Goal: Information Seeking & Learning: Check status

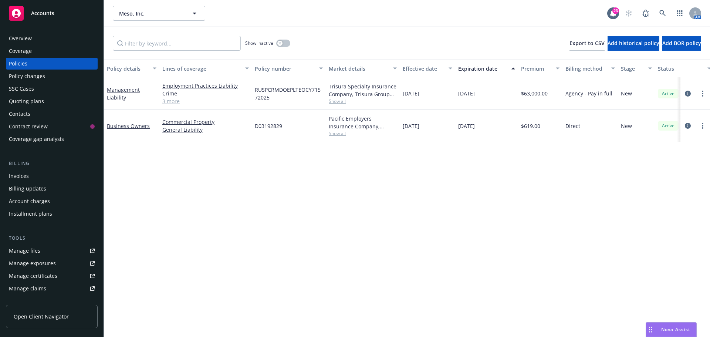
click at [334, 237] on div "Policy details Lines of coverage Policy number Market details Effective date Ex…" at bounding box center [407, 198] width 606 height 277
click at [334, 45] on div "Show inactive Export to CSV Add historical policy Add BOR policy" at bounding box center [407, 43] width 606 height 33
click at [382, 44] on div "Show inactive Export to CSV Add historical policy Add BOR policy" at bounding box center [407, 43] width 606 height 33
click at [661, 14] on icon at bounding box center [662, 13] width 7 height 7
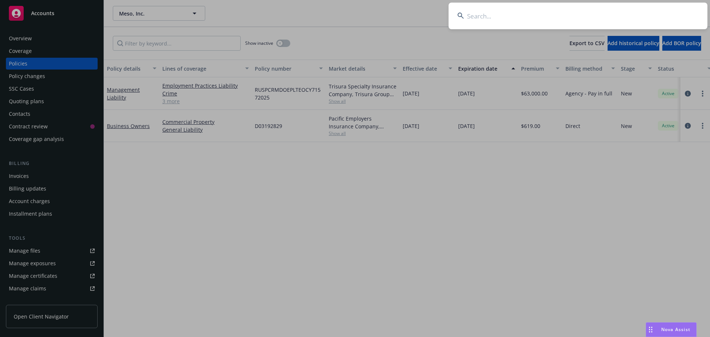
click at [490, 21] on input at bounding box center [578, 16] width 259 height 27
type input "bestow"
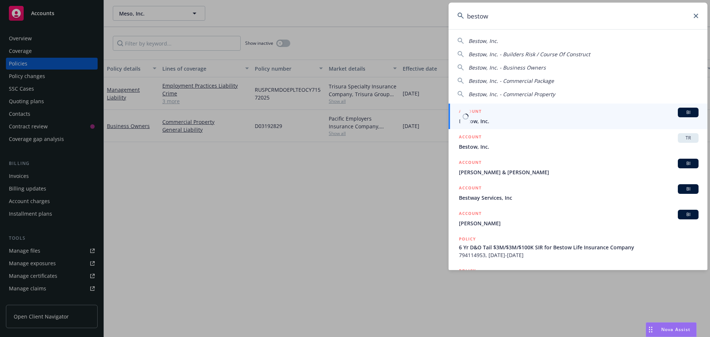
click at [681, 115] on span "BI" at bounding box center [688, 112] width 15 height 7
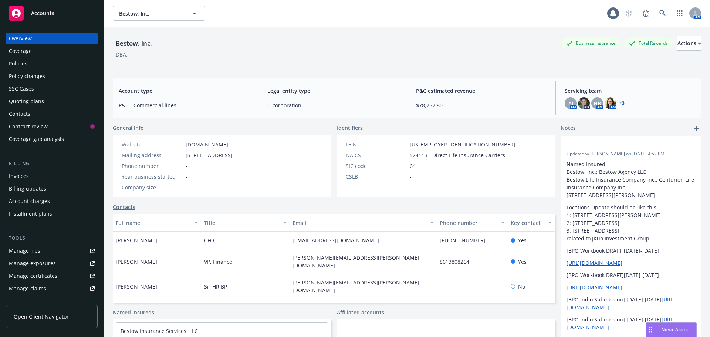
click at [259, 53] on div "DBA: -" at bounding box center [407, 55] width 588 height 8
click at [43, 61] on div "Policies" at bounding box center [52, 64] width 86 height 12
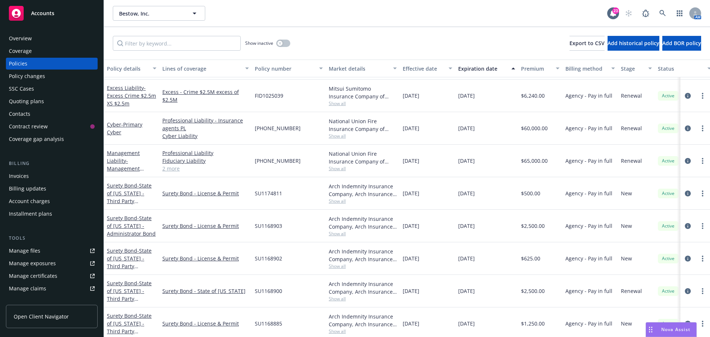
scroll to position [95, 0]
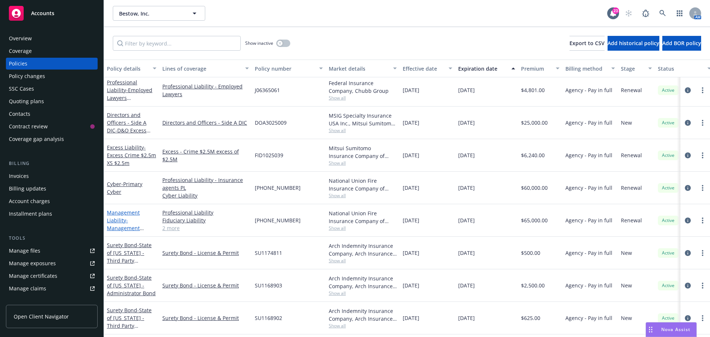
click at [123, 212] on link "Management Liability - Management Liability (D&O $5m, EPL $5m, Fid $5m)" at bounding box center [130, 228] width 47 height 38
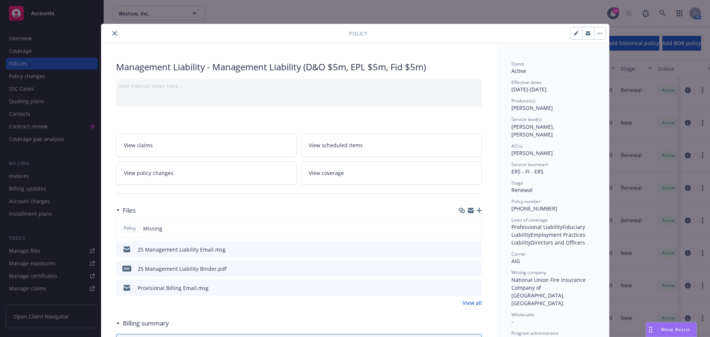
click at [477, 208] on icon "button" at bounding box center [479, 210] width 5 height 5
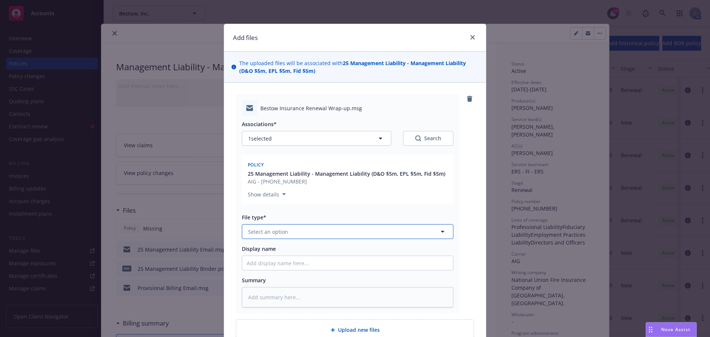
click at [291, 232] on button "Select an option" at bounding box center [348, 231] width 212 height 15
type input "email"
click at [260, 258] on div "Email" at bounding box center [347, 252] width 211 height 20
click at [249, 266] on input "Display name" at bounding box center [347, 263] width 211 height 14
type textarea "x"
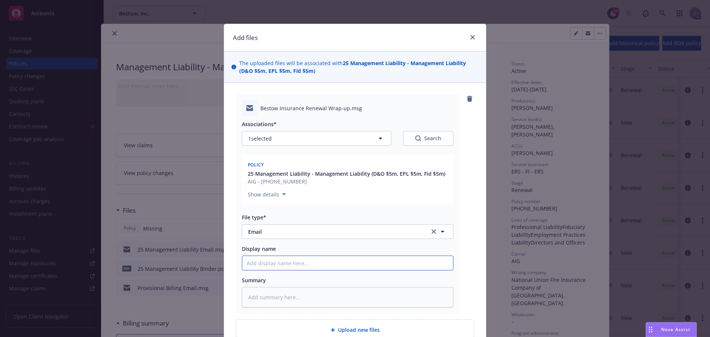
type input "2"
type textarea "x"
type input "25"
type textarea "x"
type input "25-"
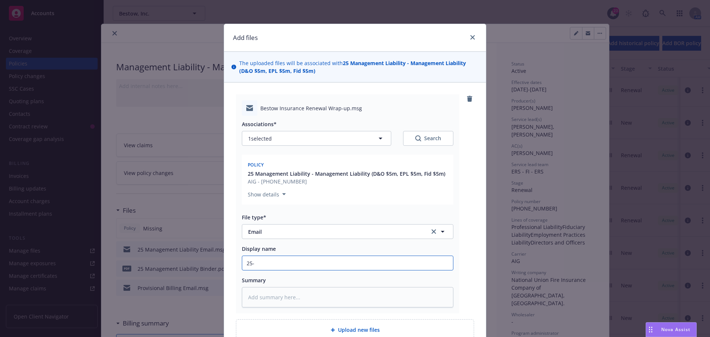
type textarea "x"
type input "25-2"
type textarea "x"
type input "25-26"
type textarea "x"
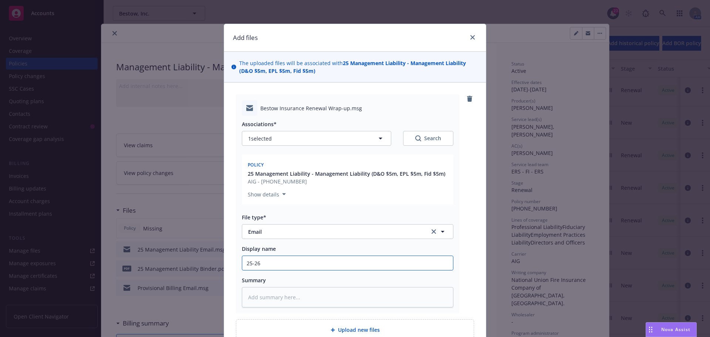
type input "25-26"
type textarea "x"
type input "25-26 R"
type textarea "x"
type input "25-26 Re"
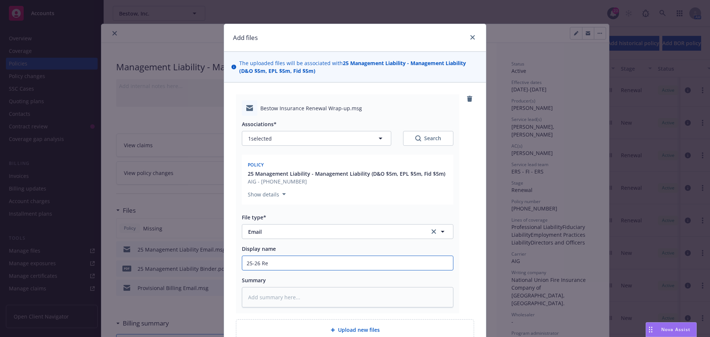
type textarea "x"
type input "25-26 Ren"
type textarea "x"
type input "25-26 [PERSON_NAME]"
type textarea "x"
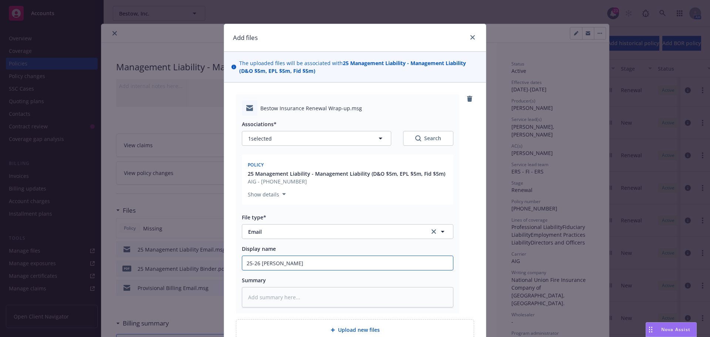
type input "25-26 [PERSON_NAME]"
type textarea "x"
type input "25-26 [PERSON_NAME]"
type textarea "x"
type input "25-26 Renew"
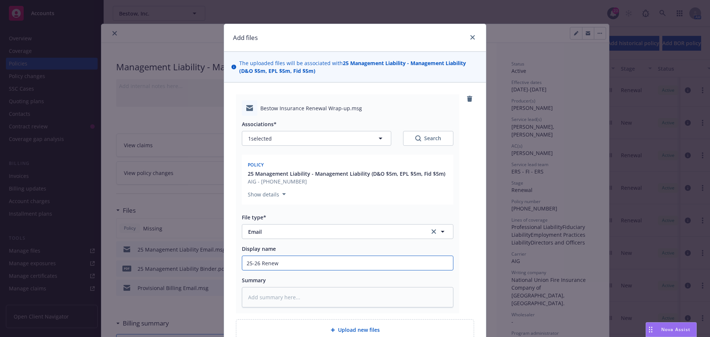
type textarea "x"
type input "25-26 Renewa"
type textarea "x"
type input "25-26 Renewal"
type textarea "x"
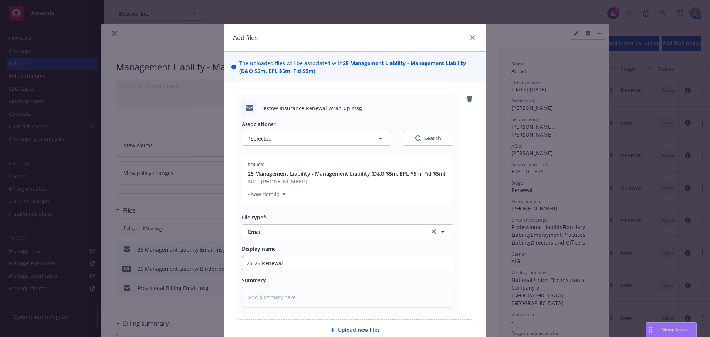
type input "25-26 Renewal"
type textarea "x"
type input "25-26 Renewal b"
type textarea "x"
type input "25-26 Renewal bi"
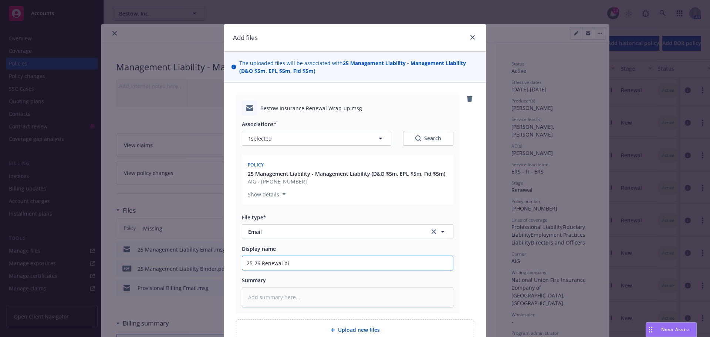
type textarea "x"
type input "25-26 [PERSON_NAME]"
type textarea "x"
type input "25-26 Renewal bind"
type textarea "x"
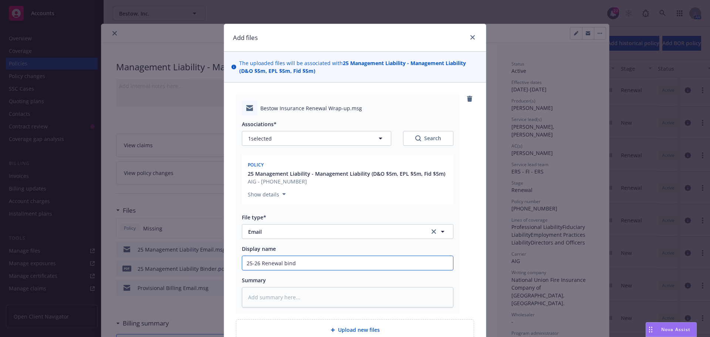
type input "25-26 Renewal binde"
type textarea "x"
type input "25-26 [PERSON_NAME]"
type textarea "x"
type input "25-26 [PERSON_NAME]"
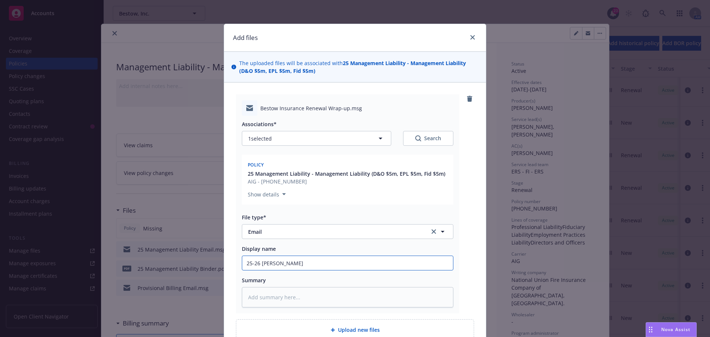
type textarea "x"
type input "25-26 [PERSON_NAME] s"
type textarea "x"
type input "25-26 [PERSON_NAME]"
type textarea "x"
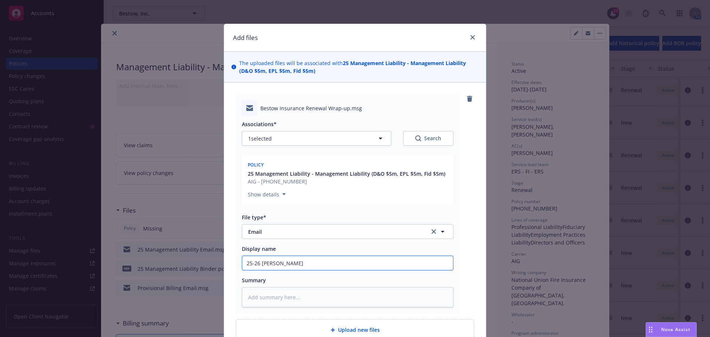
type input "25-26 [PERSON_NAME]"
type textarea "x"
type input "25-26 Renewal binders"
type textarea "x"
type input "25-26 Renewal binders"
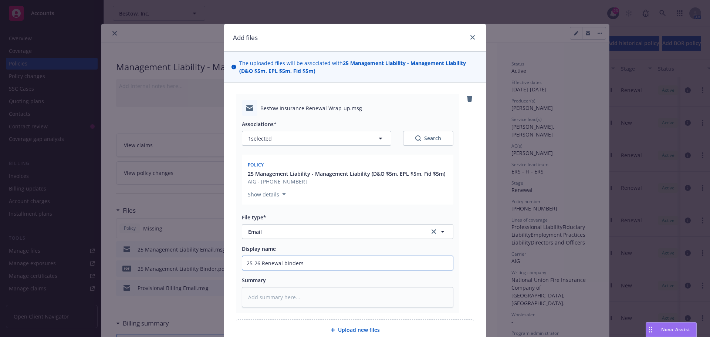
type textarea "x"
type input "25-26 Renewal binders a"
type textarea "x"
type input "25-26 Renewal binders an"
type textarea "x"
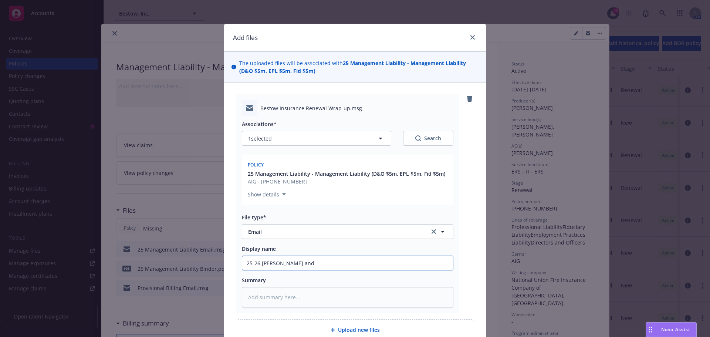
type input "25-26 [PERSON_NAME] and"
type textarea "x"
type input "25-26 Renewal binders and in"
type textarea "x"
type input "25-26 Renewal binders and inv"
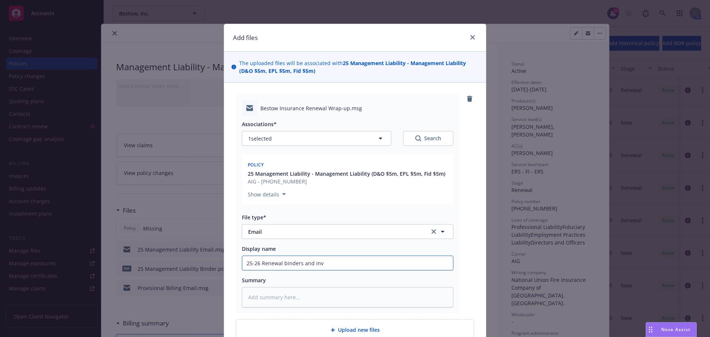
type textarea "x"
type input "25-26 Renewal binders and invo"
type textarea "x"
type input "25-26 Renewal binders and invoic"
type textarea "x"
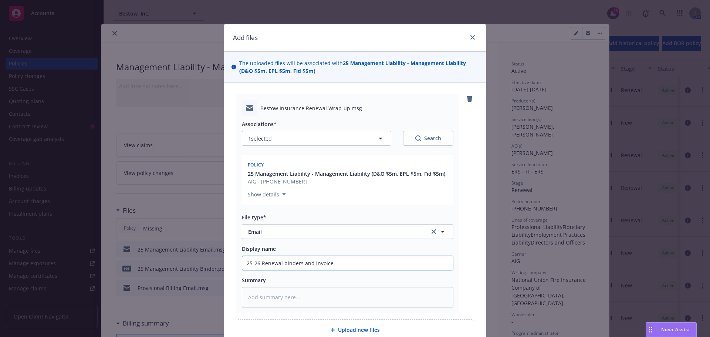
type input "25-26 Renewal binders and invoices"
type textarea "x"
type input "25-26 Renewal binders and invoices"
type textarea "x"
type input "25-26 Renewal binders and invoices t"
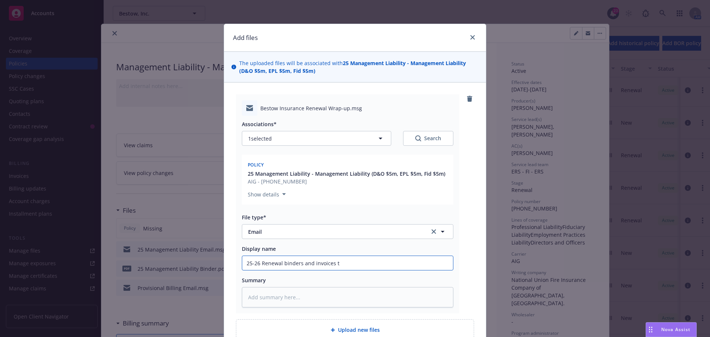
type textarea "x"
type input "25-26 Renewal binders and invoices to"
type textarea "x"
type input "25-26 Renewal binders and invoices to"
type textarea "x"
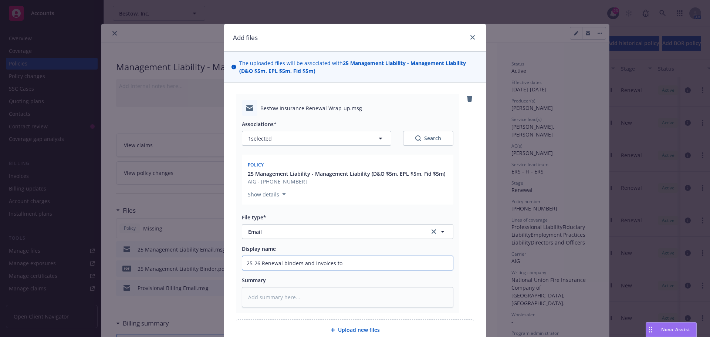
type input "25-26 Renewal binders and invoices to c"
type textarea "x"
type input "25-26 Renewal binders and invoices to cl"
type textarea "x"
type input "25-26 Renewal binders and invoices to cle"
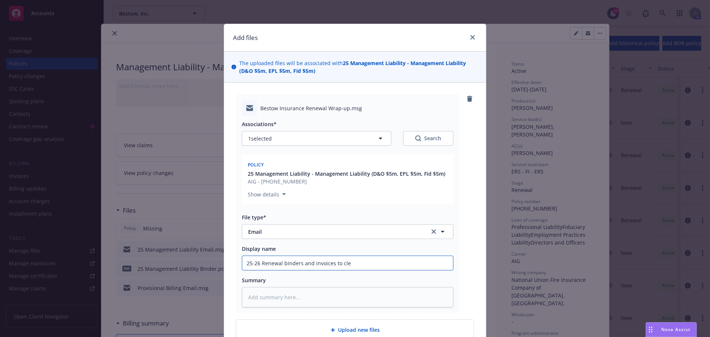
type textarea "x"
type input "25-26 Renewal binders and invoices to clei"
type textarea "x"
type input "25-26 Renewal binders and invoices to [PERSON_NAME]"
type textarea "x"
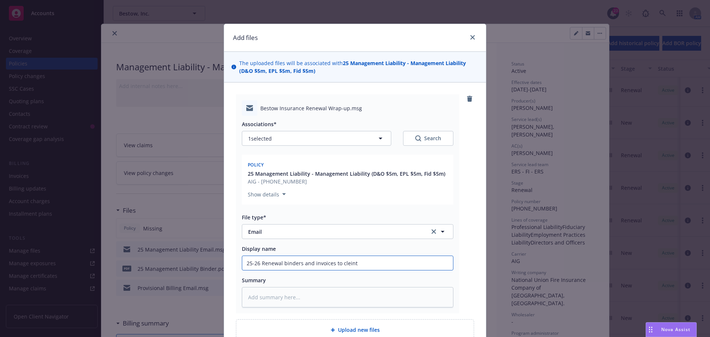
paste input "ie"
type input "25-26 Renewal binders and invoices to client"
type textarea "x"
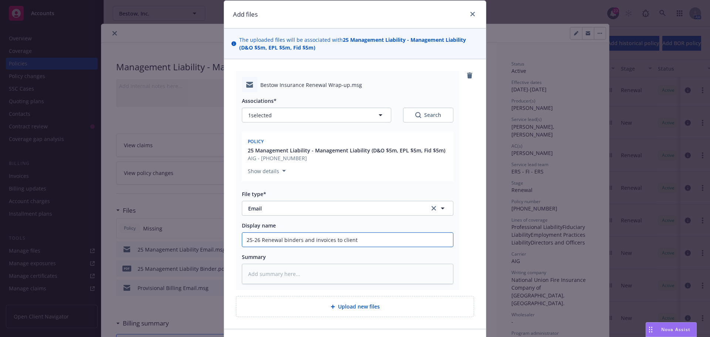
scroll to position [72, 0]
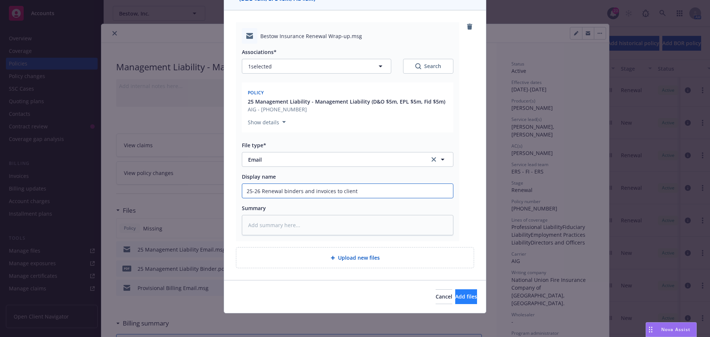
type input "25-26 Renewal binders and invoices to client"
click at [455, 296] on span "Add files" at bounding box center [466, 296] width 22 height 7
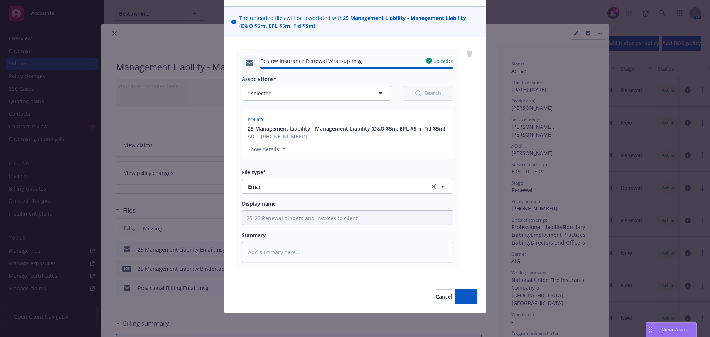
type textarea "x"
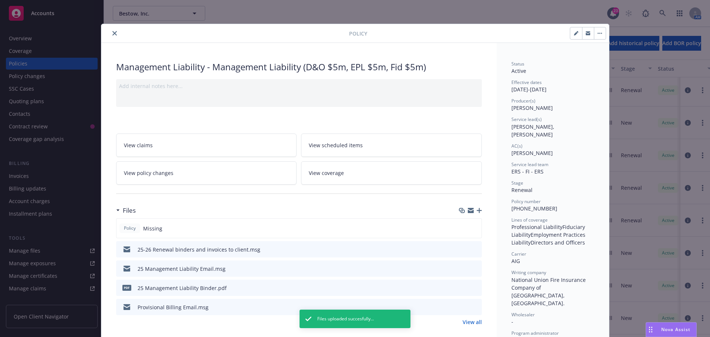
click at [112, 31] on icon "close" at bounding box center [114, 33] width 4 height 4
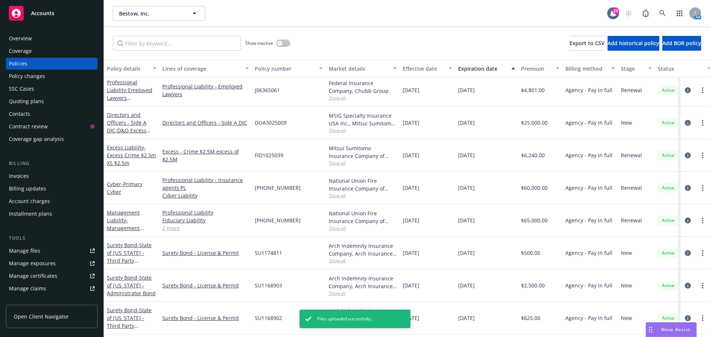
click at [339, 32] on div "Show inactive Export to CSV Add historical policy Add BOR policy" at bounding box center [407, 43] width 606 height 33
click at [145, 157] on span "- Excess Crime $2.5m XS $2.5m" at bounding box center [131, 155] width 49 height 23
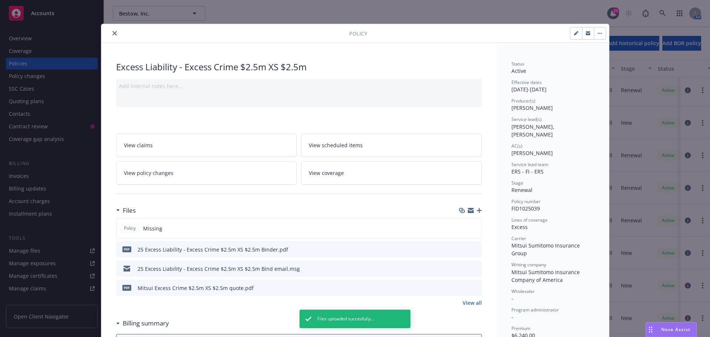
click at [472, 265] on button at bounding box center [475, 269] width 7 height 8
click at [472, 267] on icon "preview file" at bounding box center [475, 268] width 7 height 5
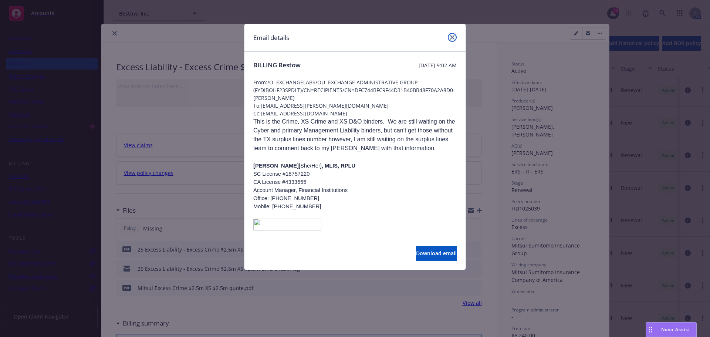
click at [453, 41] on link "close" at bounding box center [452, 37] width 9 height 9
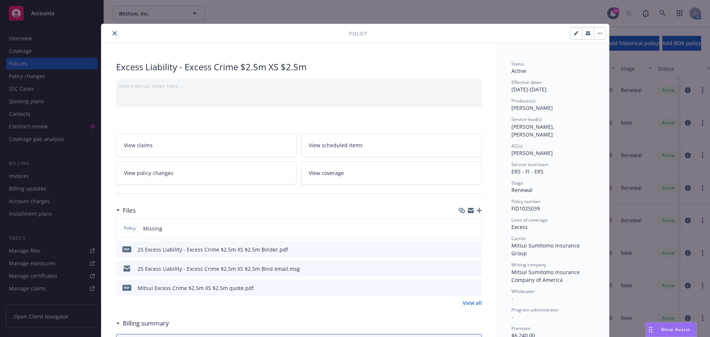
click at [110, 33] on button "close" at bounding box center [114, 33] width 9 height 9
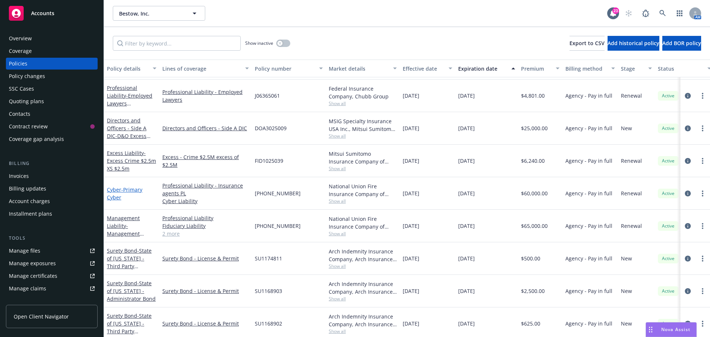
scroll to position [58, 0]
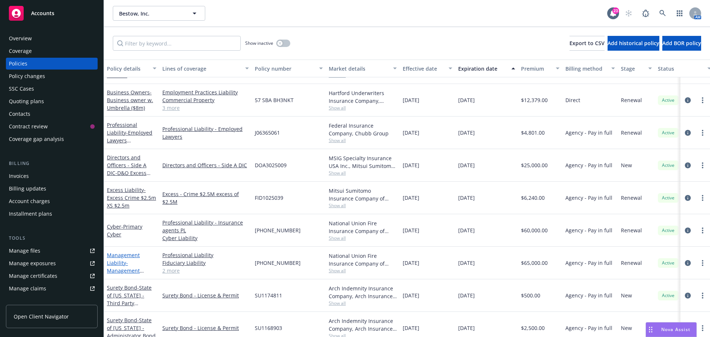
click at [122, 253] on link "Management Liability - Management Liability (D&O $5m, EPL $5m, Fid $5m)" at bounding box center [130, 271] width 47 height 38
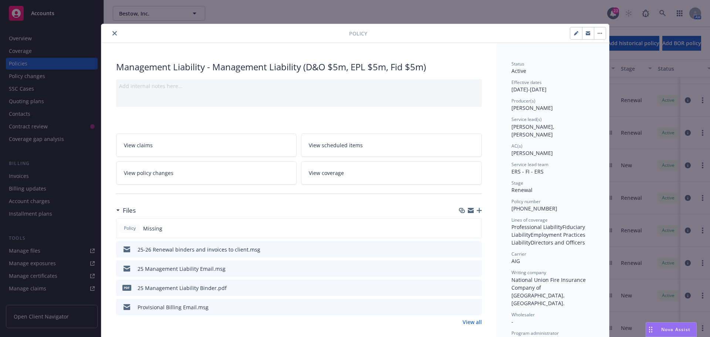
scroll to position [22, 0]
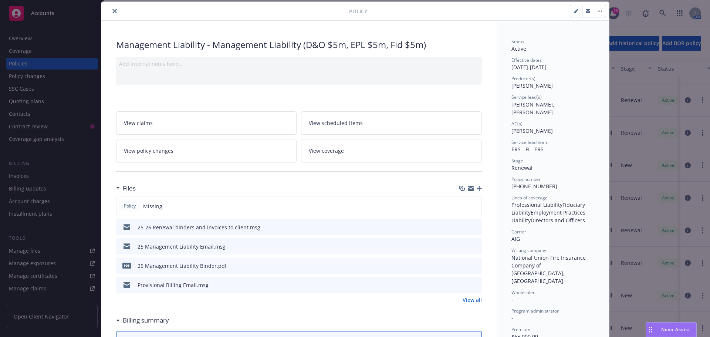
click at [475, 246] on icon "preview file" at bounding box center [475, 245] width 7 height 5
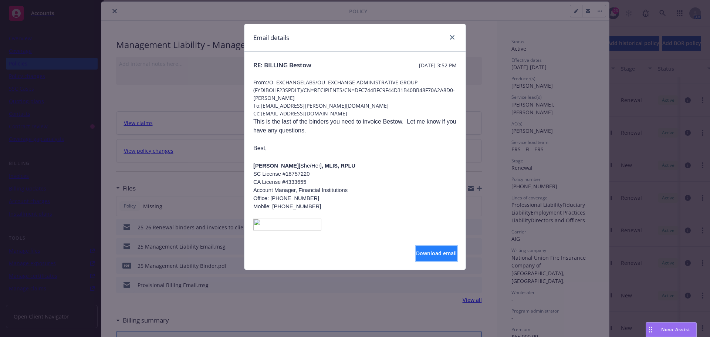
click at [423, 257] on button "Download email" at bounding box center [436, 253] width 41 height 15
click at [446, 38] on div at bounding box center [451, 38] width 12 height 10
click at [453, 39] on icon "close" at bounding box center [452, 37] width 4 height 4
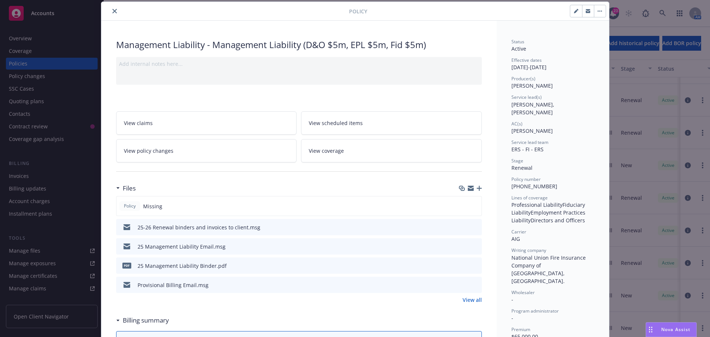
click at [114, 13] on button "close" at bounding box center [114, 11] width 9 height 9
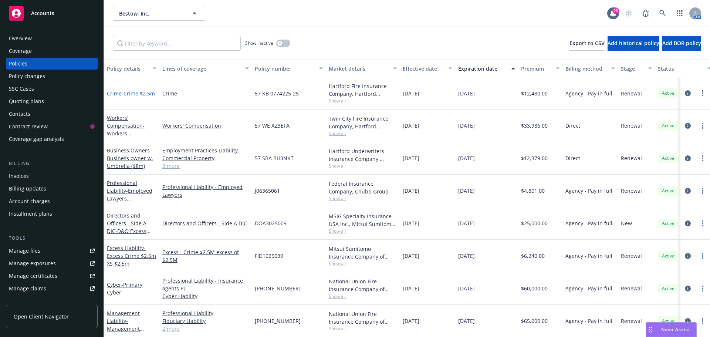
click at [127, 94] on span "- Crime $2.5m" at bounding box center [138, 93] width 33 height 7
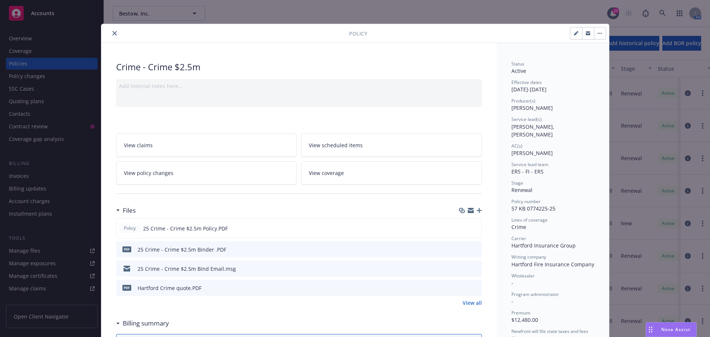
click at [472, 268] on icon "preview file" at bounding box center [475, 268] width 7 height 5
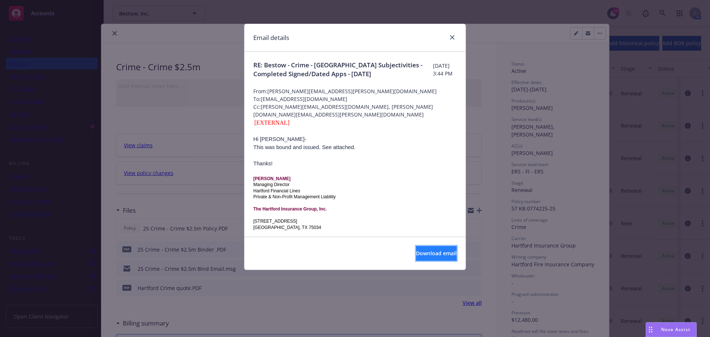
click at [416, 249] on button "Download email" at bounding box center [436, 253] width 41 height 15
click at [452, 38] on icon "close" at bounding box center [452, 37] width 4 height 4
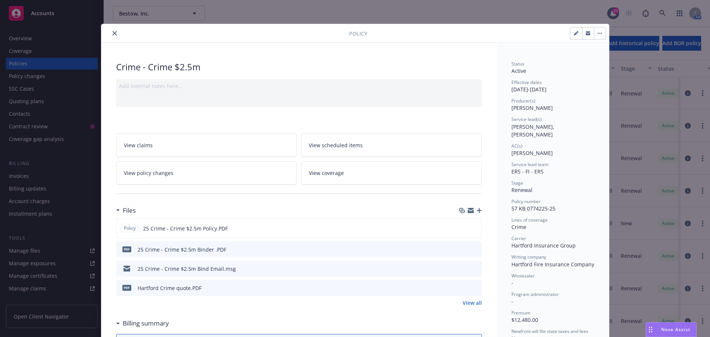
click at [112, 34] on icon "close" at bounding box center [114, 33] width 4 height 4
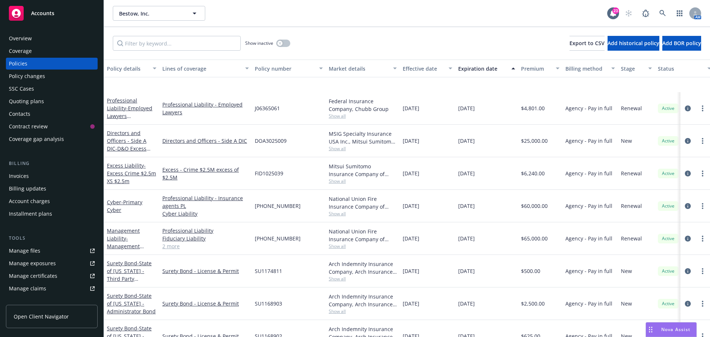
scroll to position [185, 0]
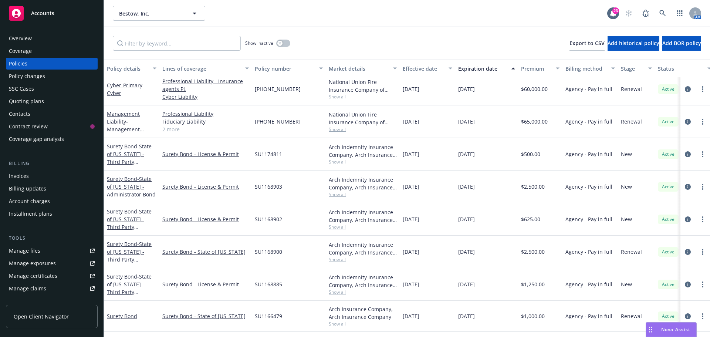
click at [423, 44] on div "Show inactive Export to CSV Add historical policy Add BOR policy" at bounding box center [407, 43] width 606 height 33
click at [666, 15] on link at bounding box center [662, 13] width 15 height 15
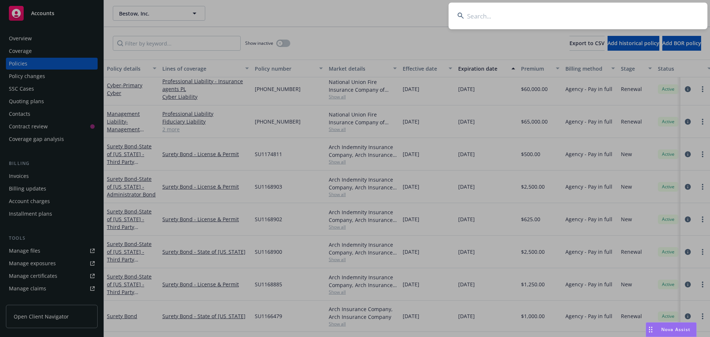
click at [636, 16] on input at bounding box center [578, 16] width 259 height 27
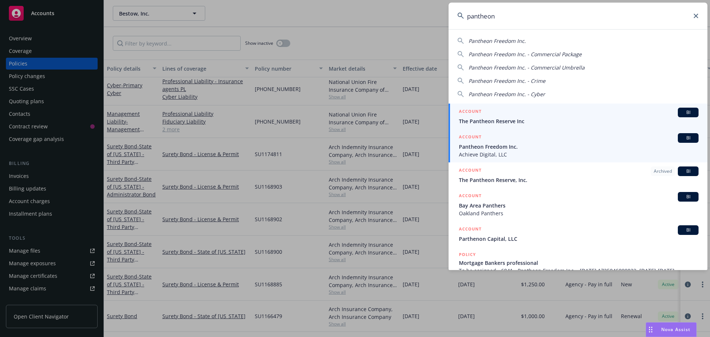
type input "pantheon"
click at [678, 144] on span "Pantheon Freedom Inc." at bounding box center [579, 147] width 240 height 8
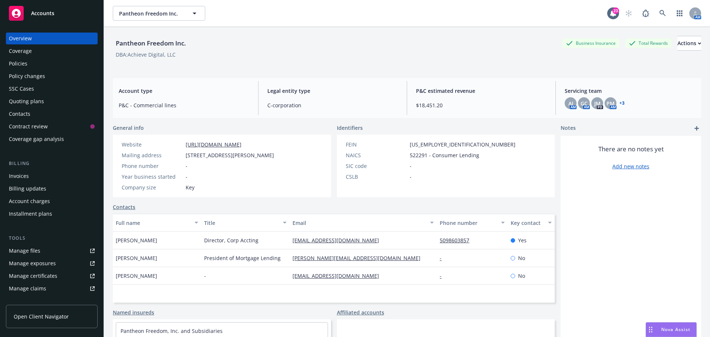
click at [322, 47] on div "Pantheon Freedom Inc. Business Insurance Total Rewards Actions" at bounding box center [407, 43] width 588 height 15
click at [688, 44] on button "Actions" at bounding box center [690, 43] width 24 height 15
click at [483, 47] on div "Pantheon Freedom Inc. Business Insurance Total Rewards Actions Actions Edit acc…" at bounding box center [407, 43] width 588 height 15
click at [45, 61] on div "Policies" at bounding box center [52, 64] width 86 height 12
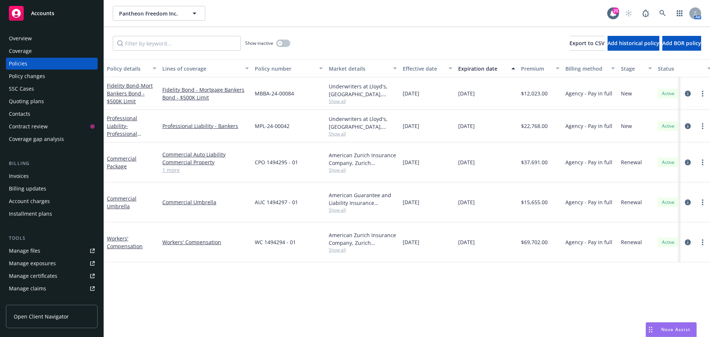
click at [365, 41] on div "Show inactive Export to CSV Add historical policy Add BOR policy" at bounding box center [407, 43] width 606 height 33
click at [465, 48] on div "Show inactive Export to CSV Add historical policy Add BOR policy" at bounding box center [407, 43] width 606 height 33
click at [335, 274] on div "Policy details Lines of coverage Policy number Market details Effective date Ex…" at bounding box center [407, 198] width 606 height 277
click at [349, 39] on div "Show inactive Export to CSV Add historical policy Add BOR policy" at bounding box center [407, 43] width 606 height 33
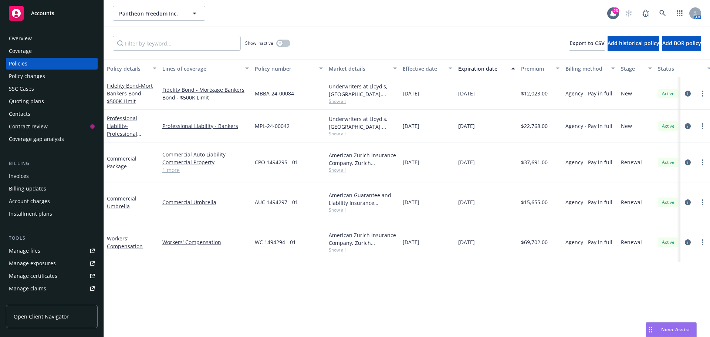
click at [349, 39] on div "Show inactive Export to CSV Add historical policy Add BOR policy" at bounding box center [407, 43] width 606 height 33
click at [373, 268] on div "Policy details Lines of coverage Policy number Market details Effective date Ex…" at bounding box center [407, 198] width 606 height 277
click at [114, 163] on link "Commercial Package" at bounding box center [122, 162] width 30 height 15
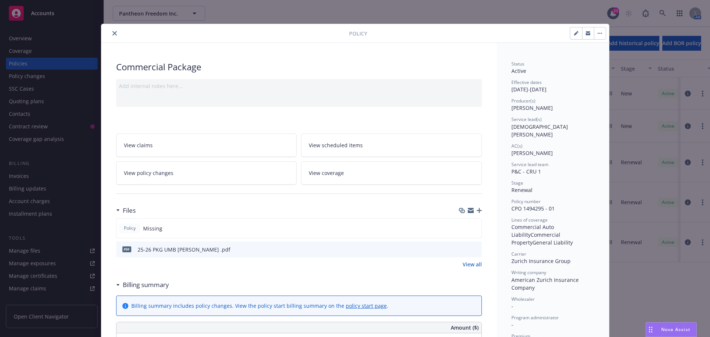
click at [472, 249] on icon "preview file" at bounding box center [475, 248] width 7 height 5
click at [110, 38] on div "Policy" at bounding box center [355, 33] width 508 height 19
click at [112, 35] on icon "close" at bounding box center [114, 33] width 4 height 4
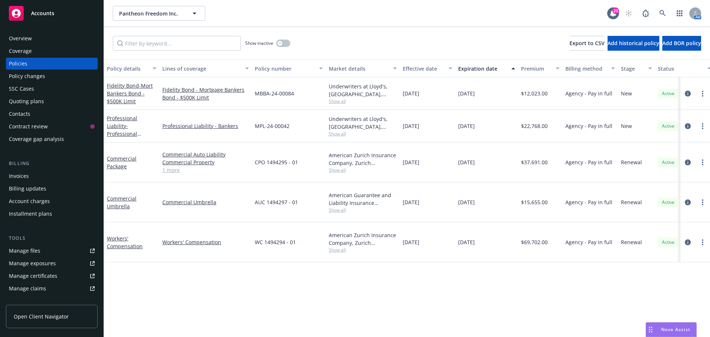
click at [242, 286] on div "Policy details Lines of coverage Policy number Market details Effective date Ex…" at bounding box center [407, 198] width 606 height 277
click at [494, 21] on div "Pantheon Freedom Inc. Pantheon Freedom Inc. 23 AM" at bounding box center [407, 13] width 606 height 27
